Goal: Find specific page/section: Find specific page/section

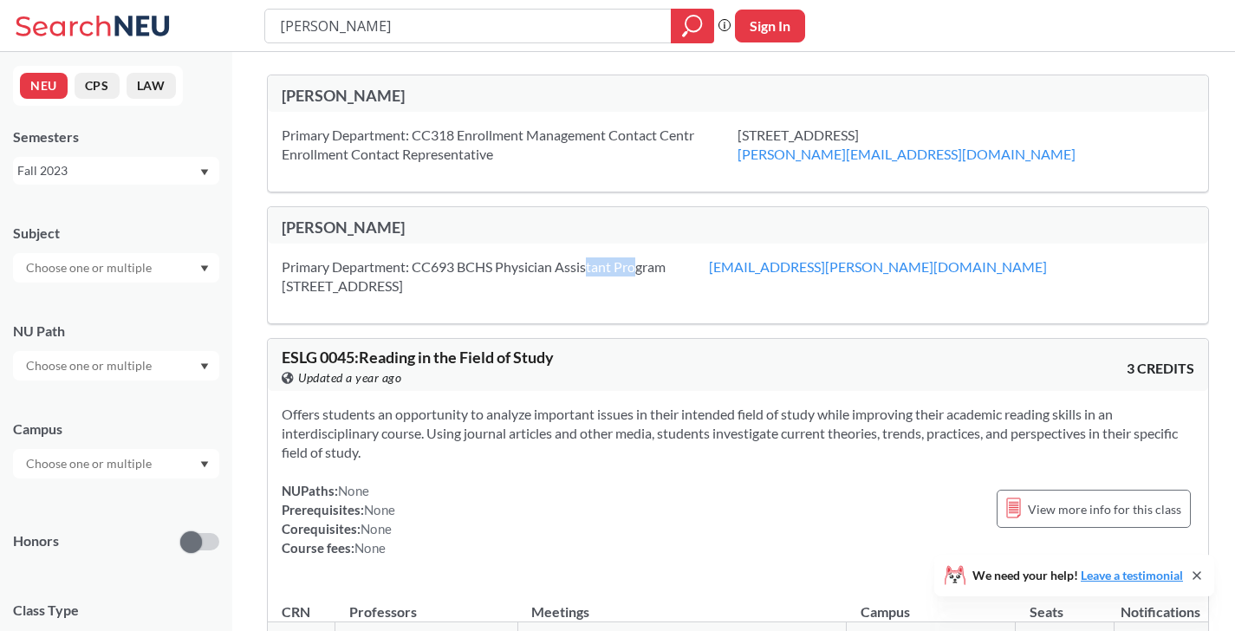
drag, startPoint x: 640, startPoint y: 271, endPoint x: 588, endPoint y: 271, distance: 52.0
click at [588, 271] on div "Primary Department: CC693 BCHS Physician Assistant Program [STREET_ADDRESS]" at bounding box center [495, 276] width 427 height 38
drag, startPoint x: 652, startPoint y: 277, endPoint x: 586, endPoint y: 277, distance: 65.9
click at [586, 277] on div "Primary Department: CC693 BCHS Physician Assistant Program [STREET_ADDRESS]" at bounding box center [495, 276] width 427 height 38
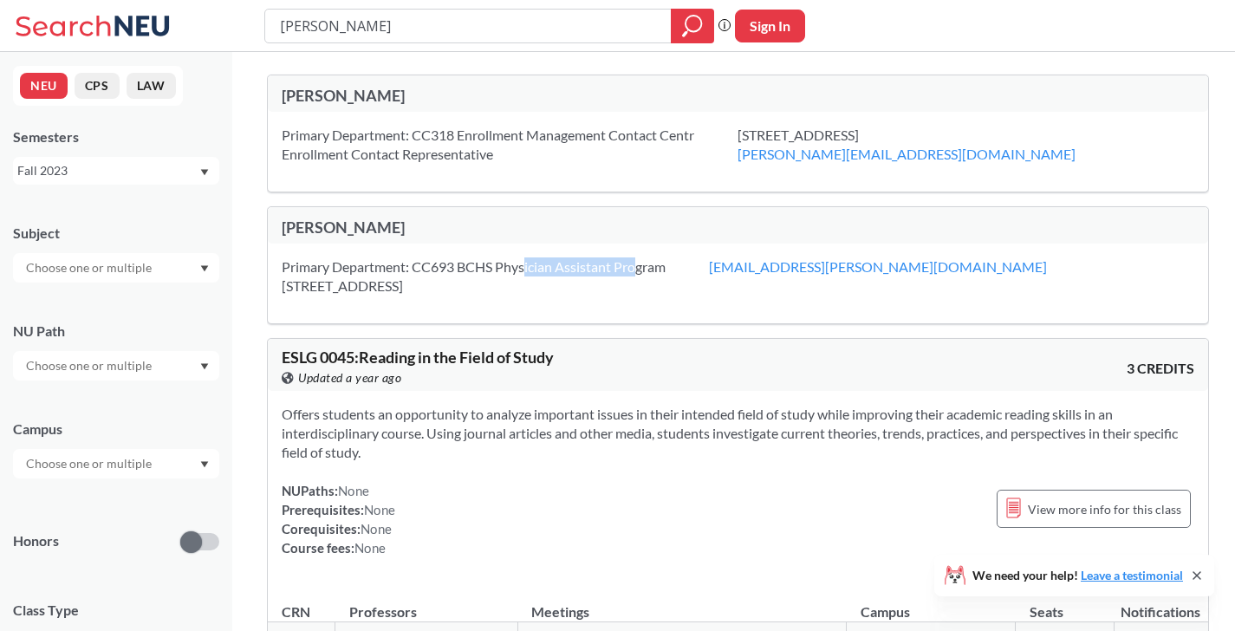
drag, startPoint x: 637, startPoint y: 268, endPoint x: 525, endPoint y: 268, distance: 111.8
click at [525, 268] on div "Primary Department: CC693 BCHS Physician Assistant Program [STREET_ADDRESS]" at bounding box center [495, 276] width 427 height 38
drag, startPoint x: 343, startPoint y: 159, endPoint x: 426, endPoint y: 159, distance: 83.2
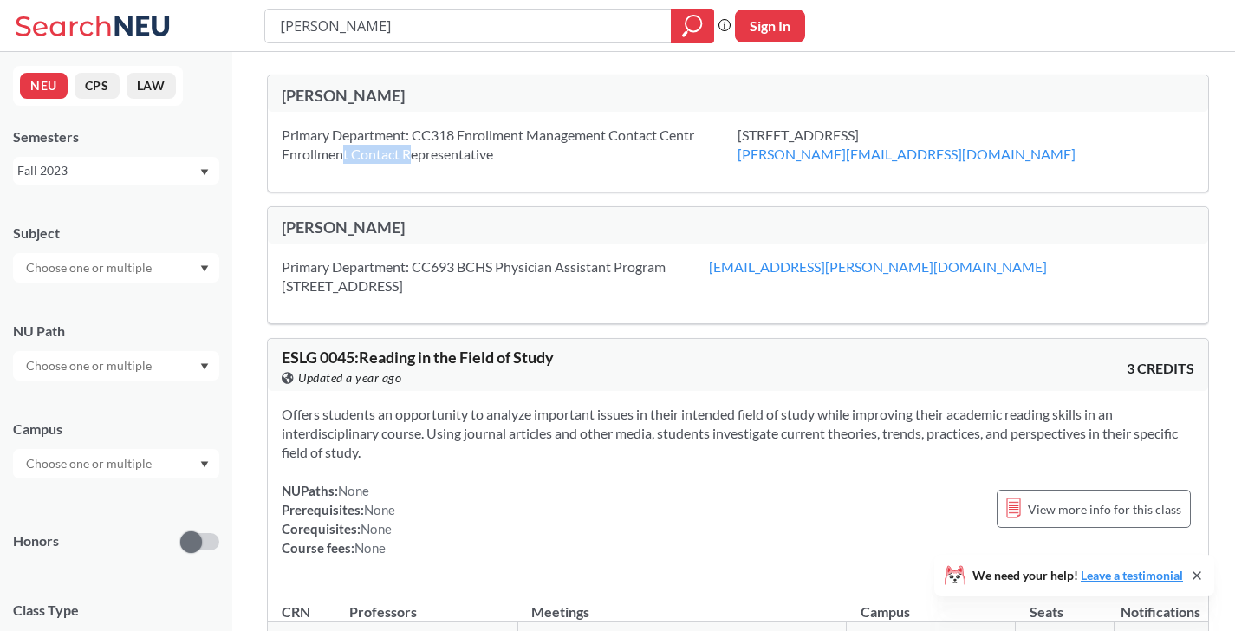
click at [426, 159] on div "Primary Department: CC318 Enrollment Management Contact Centr Enrollment Contac…" at bounding box center [510, 145] width 456 height 38
drag, startPoint x: 426, startPoint y: 159, endPoint x: 459, endPoint y: 159, distance: 32.9
click at [459, 159] on div "Primary Department: CC318 Enrollment Management Contact Centr Enrollment Contac…" at bounding box center [510, 145] width 456 height 38
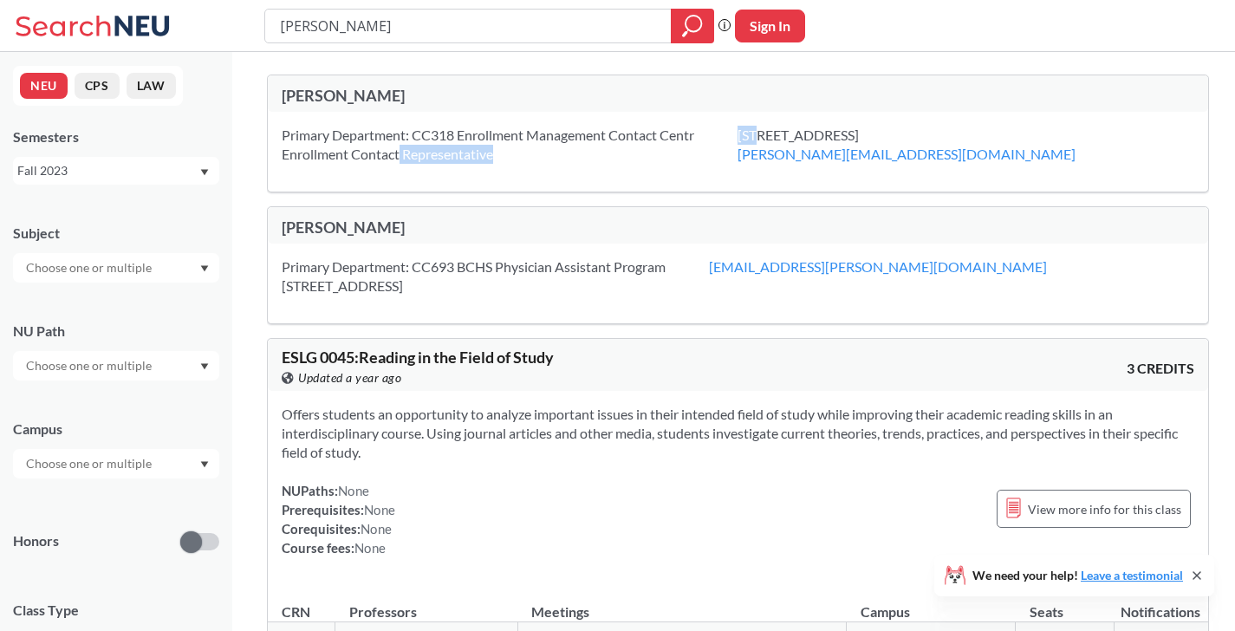
drag, startPoint x: 459, startPoint y: 159, endPoint x: 391, endPoint y: 158, distance: 68.5
click at [391, 158] on div "Primary Department: CC318 Enrollment Management Contact Centr Enrollment Contac…" at bounding box center [510, 145] width 456 height 38
